Goal: Task Accomplishment & Management: Manage account settings

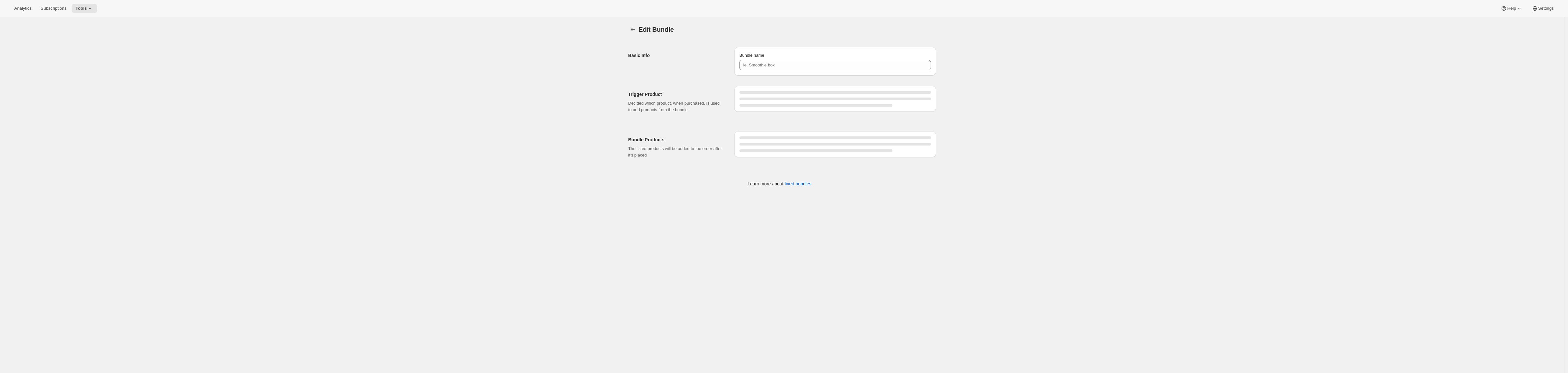
type input "Red Vine Bundle"
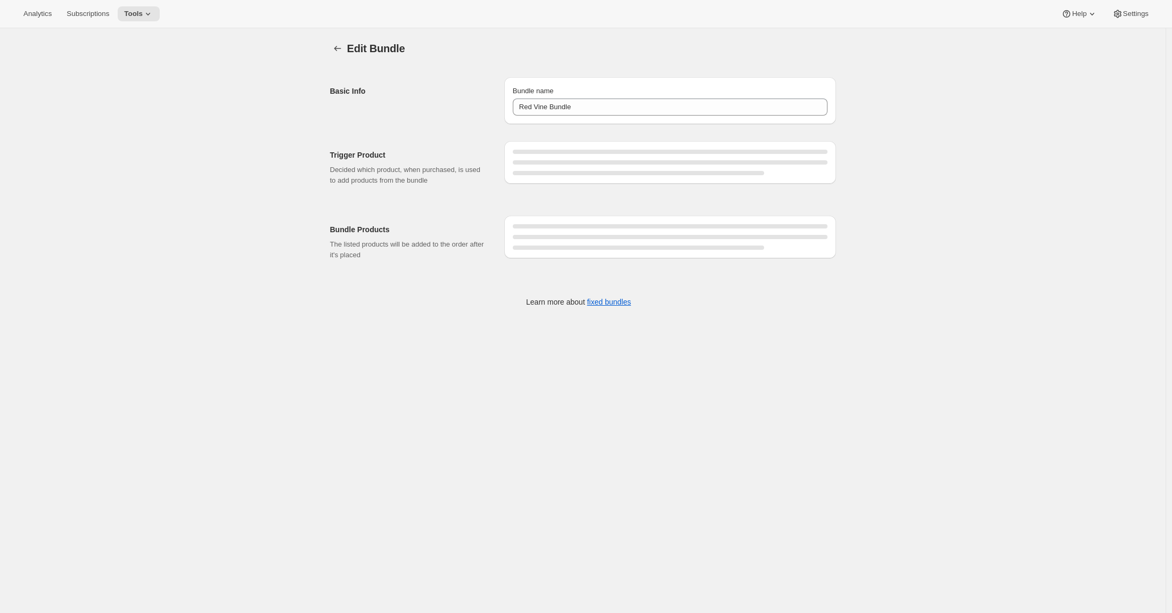
click at [526, 160] on div at bounding box center [670, 162] width 315 height 4
click at [524, 149] on div at bounding box center [670, 162] width 332 height 43
click at [524, 150] on div at bounding box center [670, 152] width 315 height 4
click at [689, 166] on div at bounding box center [670, 163] width 315 height 26
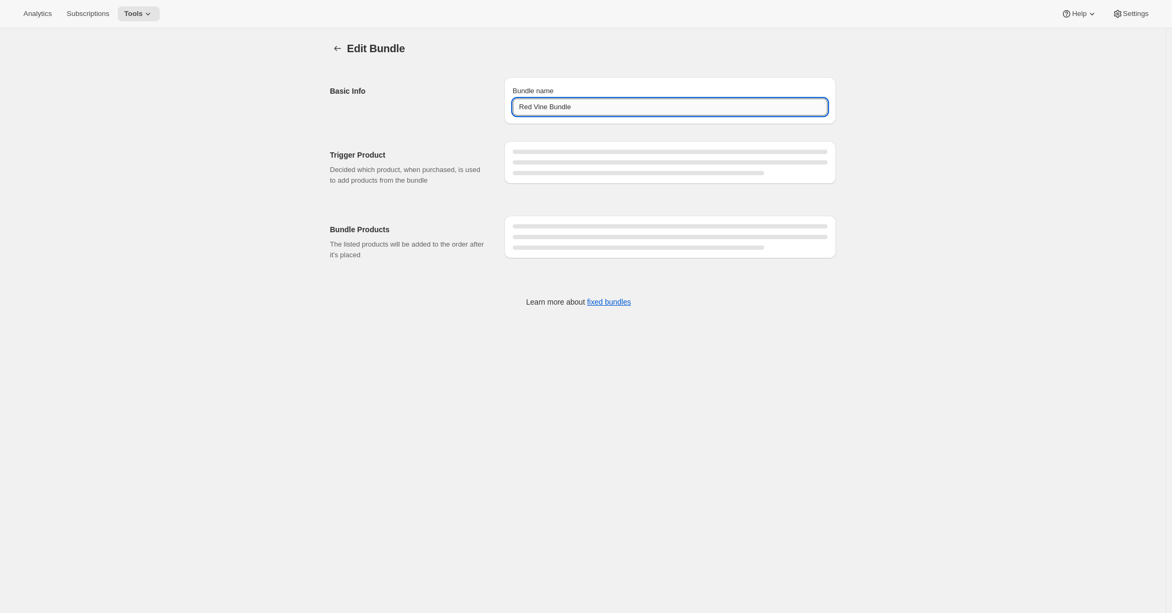
click at [757, 101] on input "Red Vine Bundle" at bounding box center [670, 106] width 315 height 17
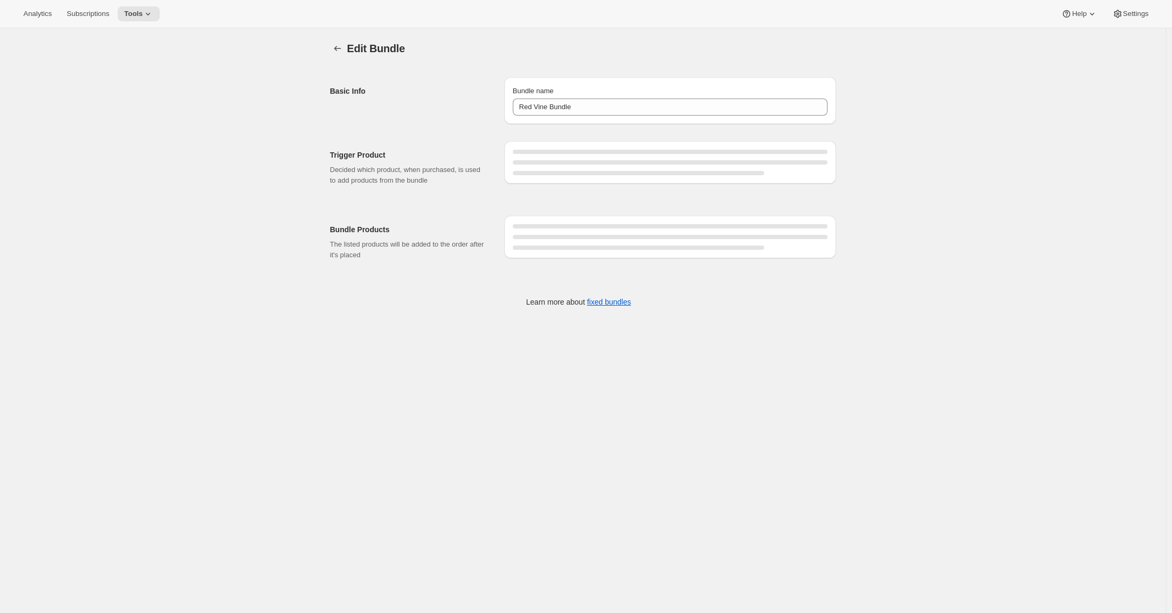
click at [956, 57] on div "Edit Bundle. This page is ready Edit Bundle Basic Info Bundle name Red Vine Bun…" at bounding box center [582, 181] width 1165 height 306
